Goal: Navigation & Orientation: Find specific page/section

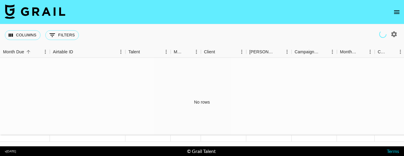
click at [315, 12] on icon "open drawer" at bounding box center [396, 12] width 5 height 4
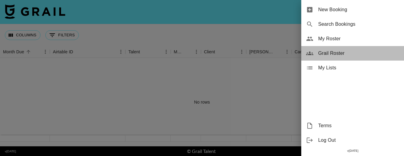
click at [315, 51] on span "Grail Roster" at bounding box center [358, 53] width 81 height 7
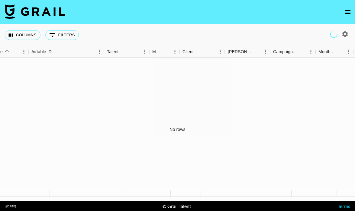
scroll to position [0, 21]
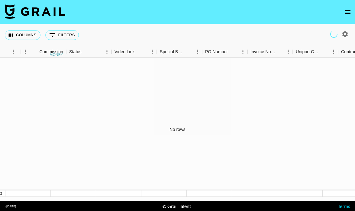
scroll to position [0, 564]
